Goal: Task Accomplishment & Management: Manage account settings

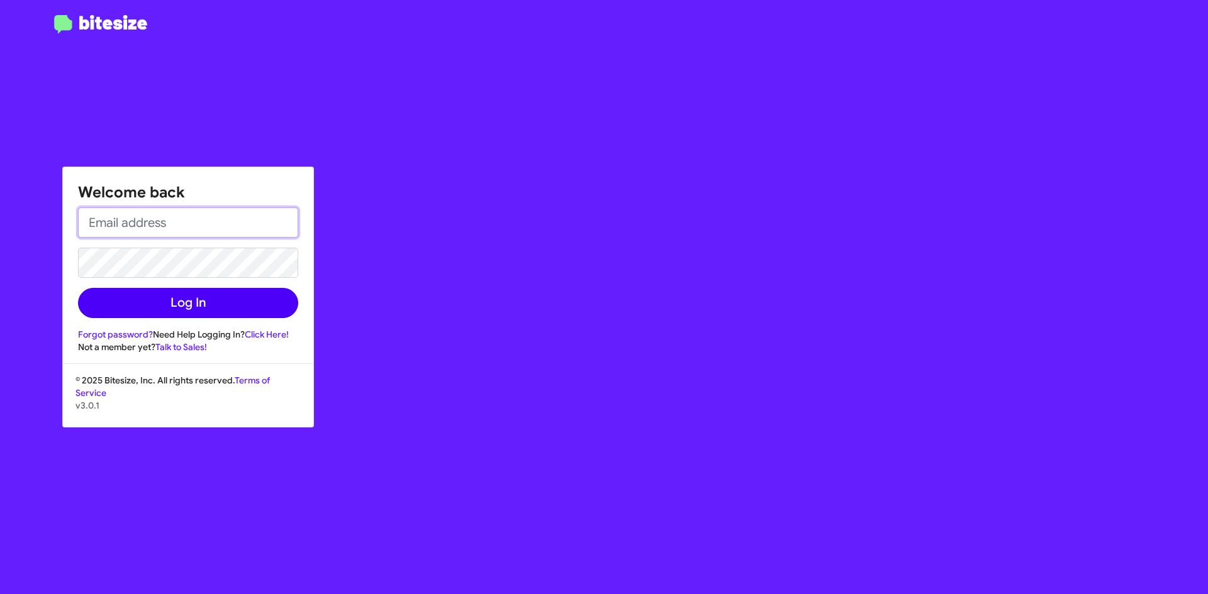
type input "[EMAIL_ADDRESS][DOMAIN_NAME]"
click at [222, 313] on button "Log In" at bounding box center [188, 303] width 220 height 30
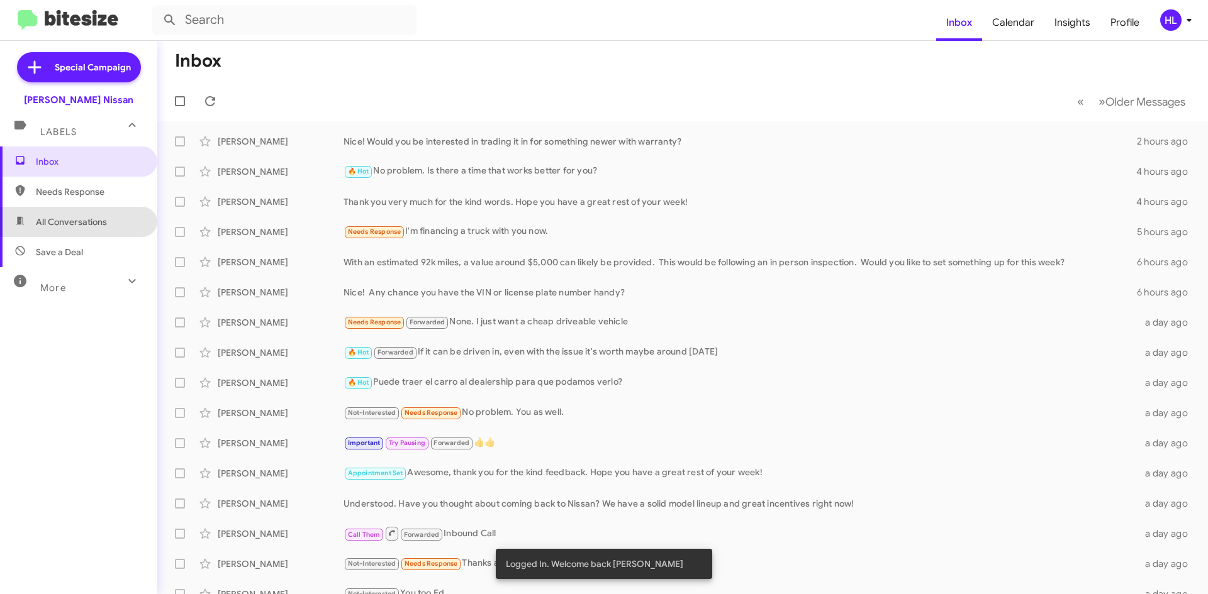
click at [86, 218] on span "All Conversations" at bounding box center [71, 222] width 71 height 13
type input "in:all-conversations"
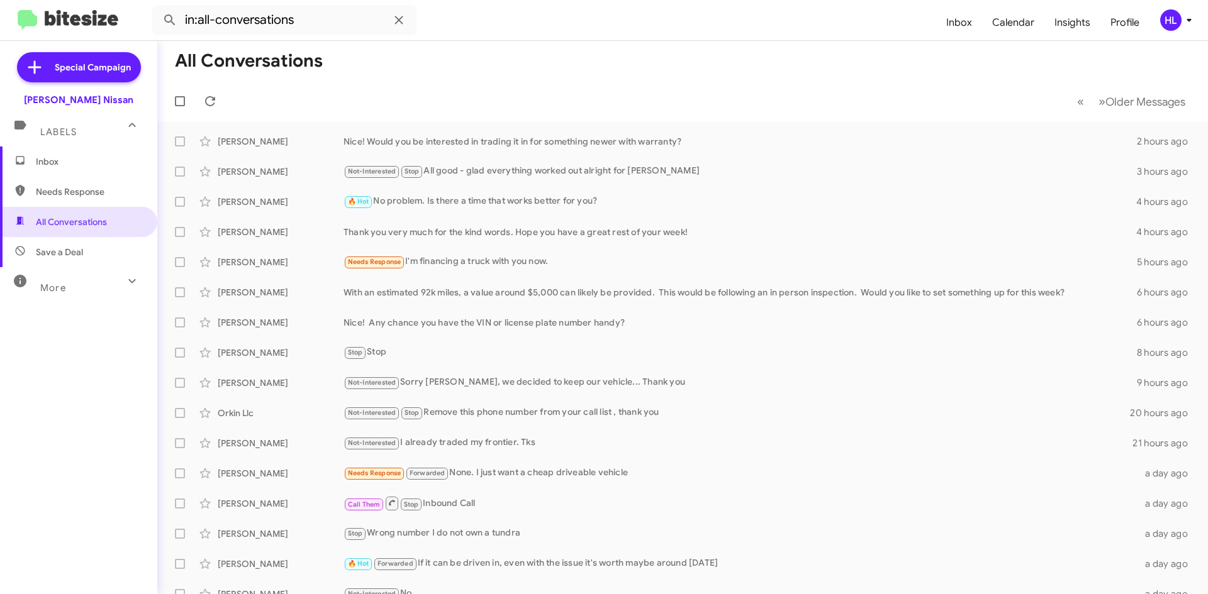
click at [1165, 25] on div "HL" at bounding box center [1170, 19] width 21 height 21
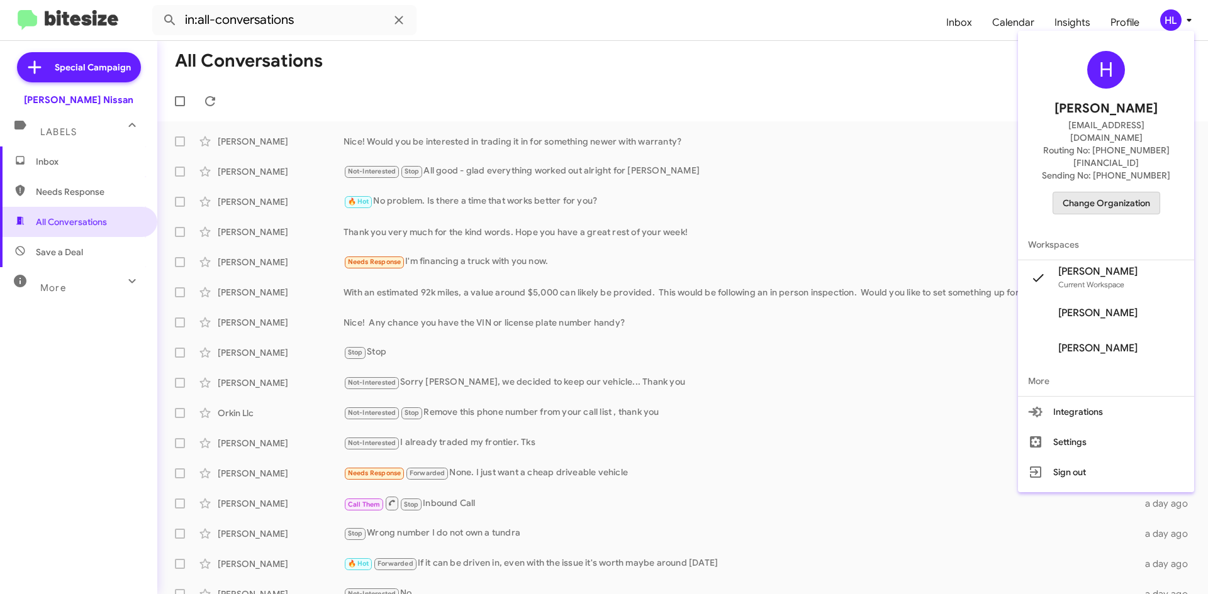
click at [1122, 192] on span "Change Organization" at bounding box center [1105, 202] width 87 height 21
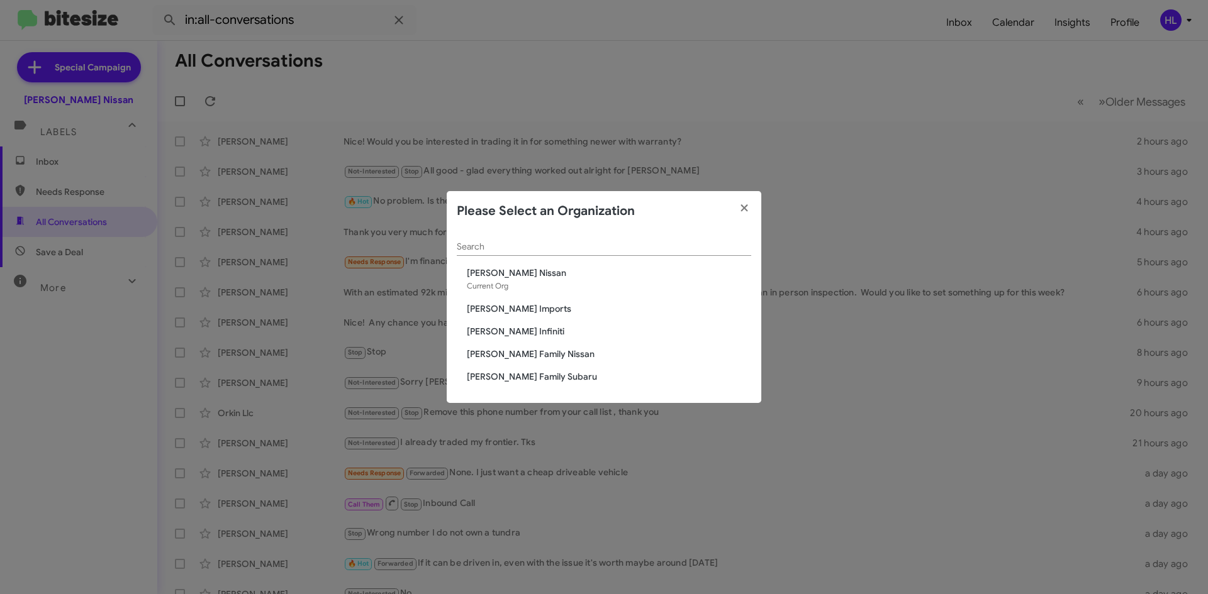
click at [499, 336] on span "[PERSON_NAME] Infiniti" at bounding box center [609, 331] width 284 height 13
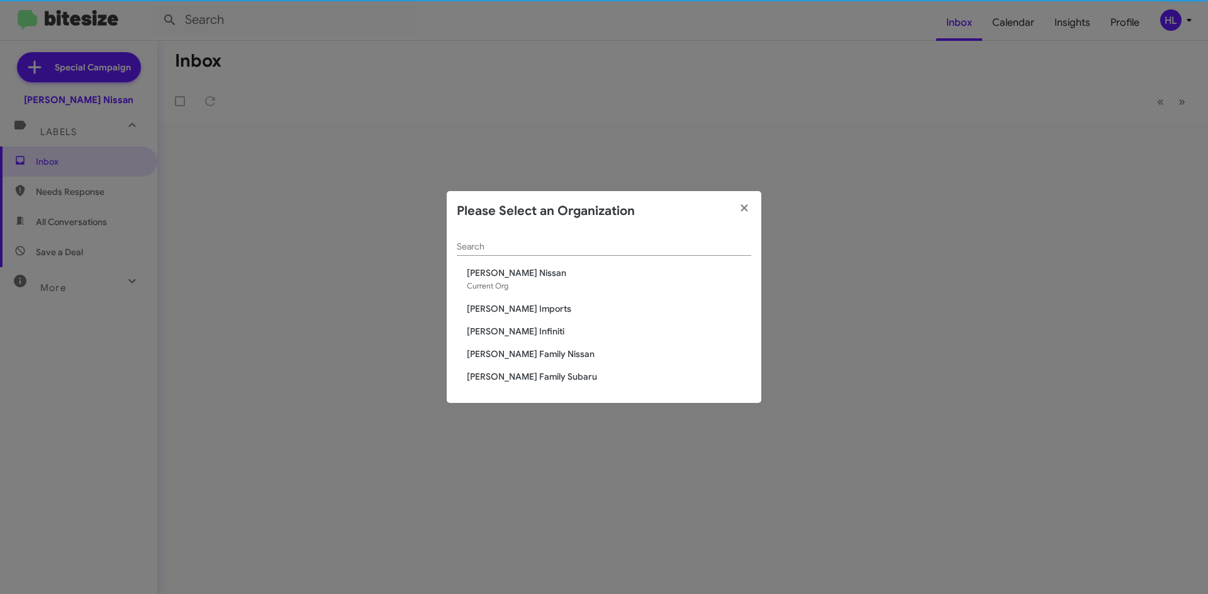
click at [501, 329] on span "[PERSON_NAME] Infiniti" at bounding box center [609, 331] width 284 height 13
